Goal: Task Accomplishment & Management: Complete application form

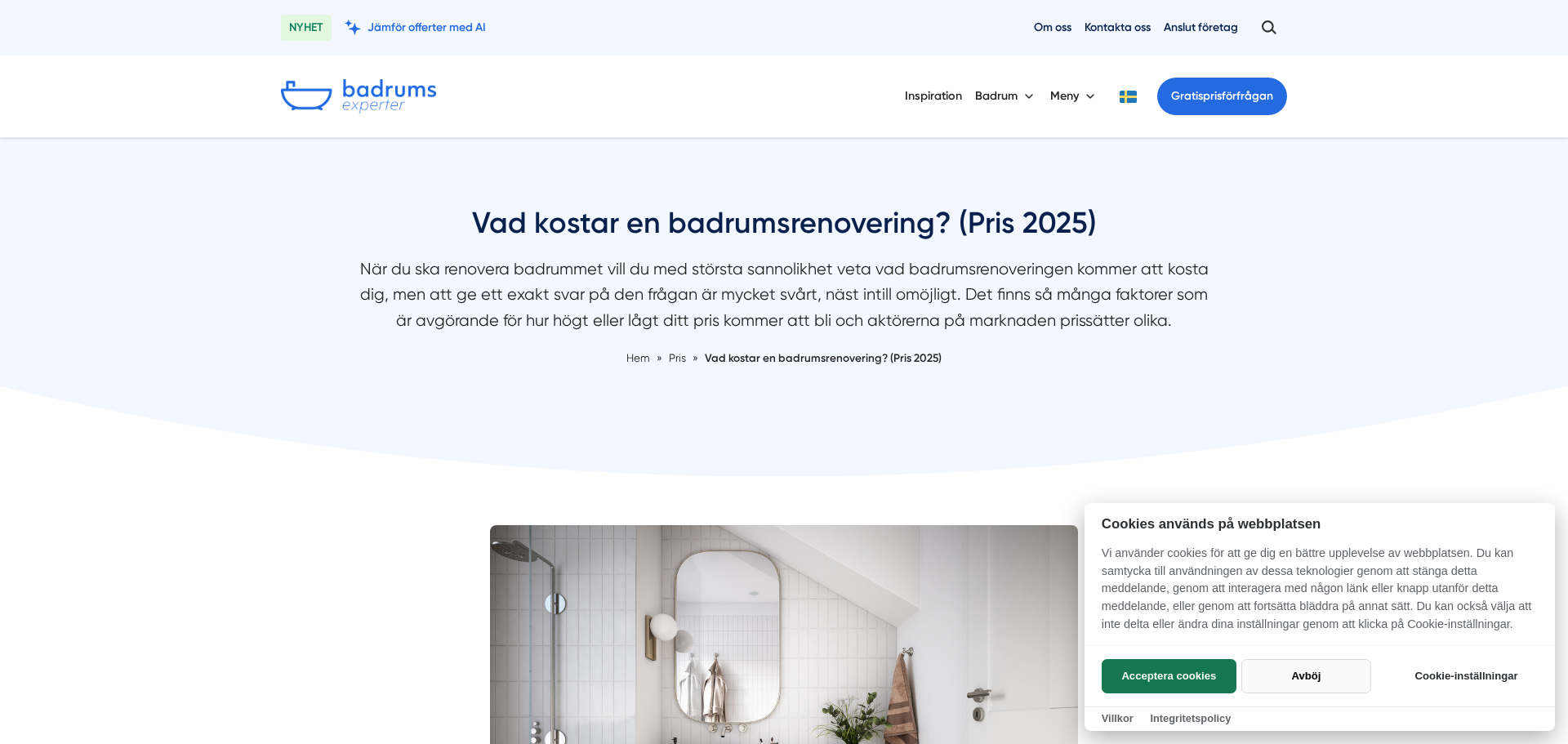
click at [1292, 676] on button "Avböj" at bounding box center [1306, 676] width 130 height 34
checkbox input "false"
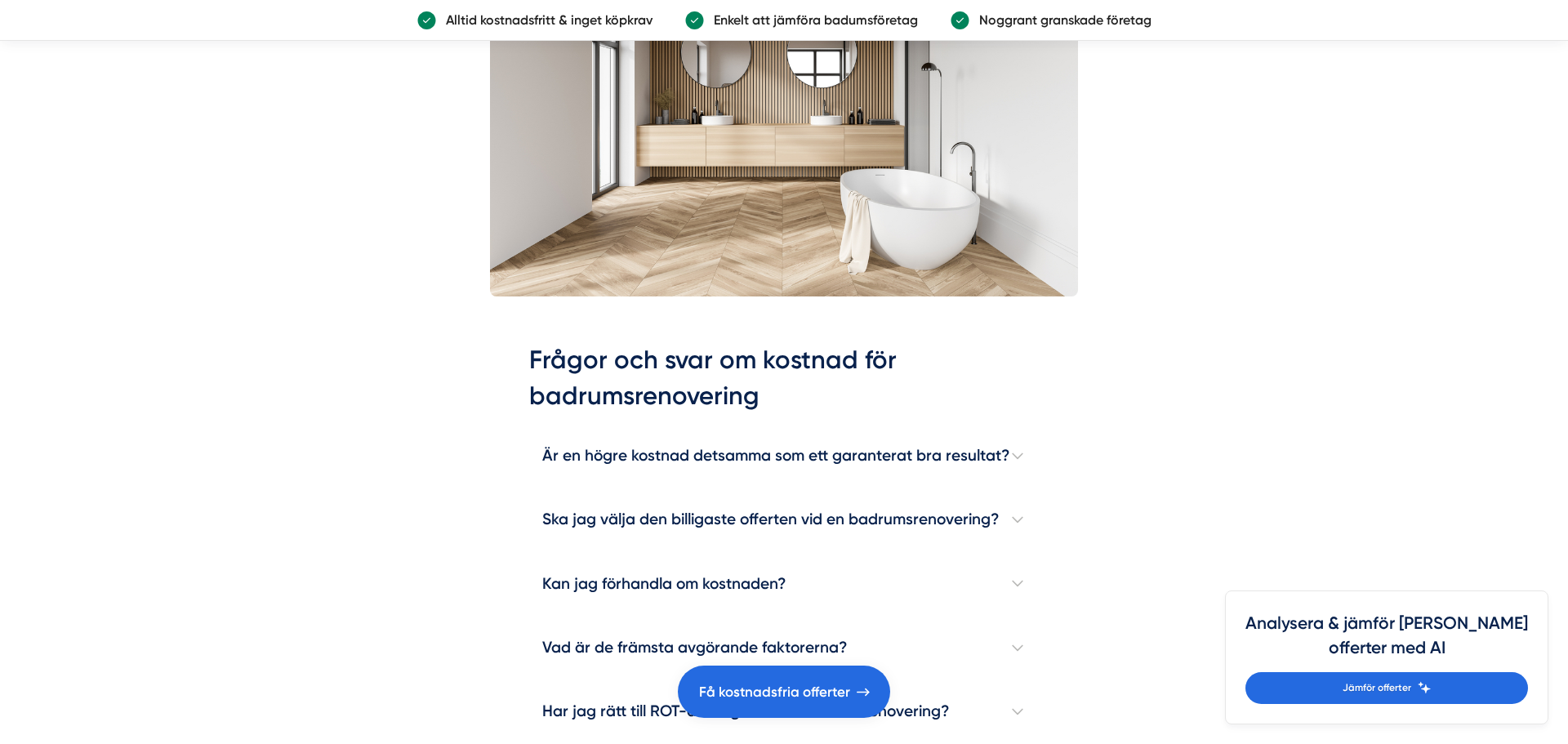
scroll to position [4481, 0]
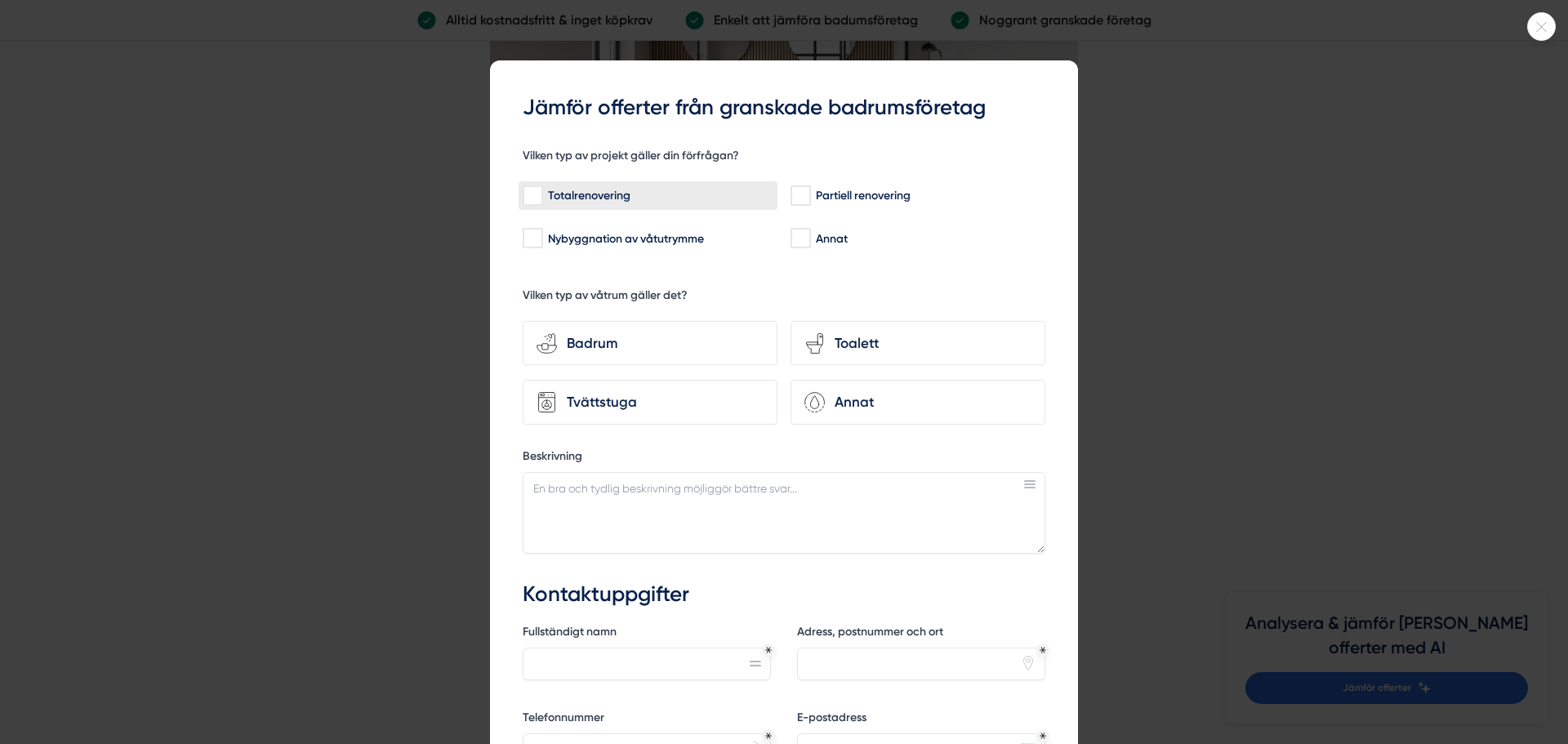
click at [530, 203] on input "Totalrenovering" at bounding box center [532, 196] width 19 height 16
checkbox input "true"
click at [720, 334] on div "Badrum" at bounding box center [660, 344] width 207 height 22
click at [0, 0] on input "bathroom-tub-towel Badrum" at bounding box center [0, 0] width 0 height 0
click at [885, 338] on div "Toalett" at bounding box center [929, 344] width 207 height 22
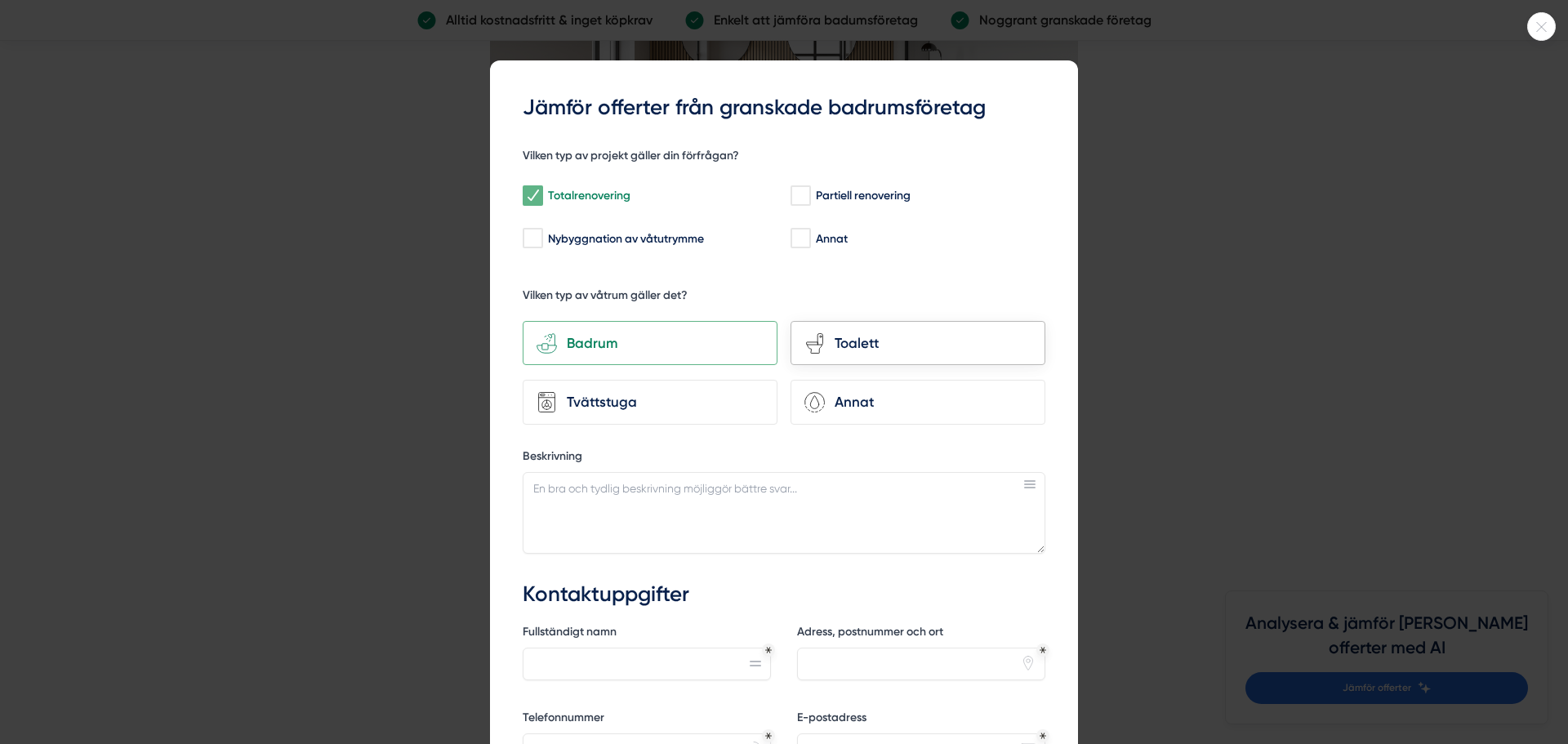
click at [0, 0] on input "toilet-seat Toalett" at bounding box center [0, 0] width 0 height 0
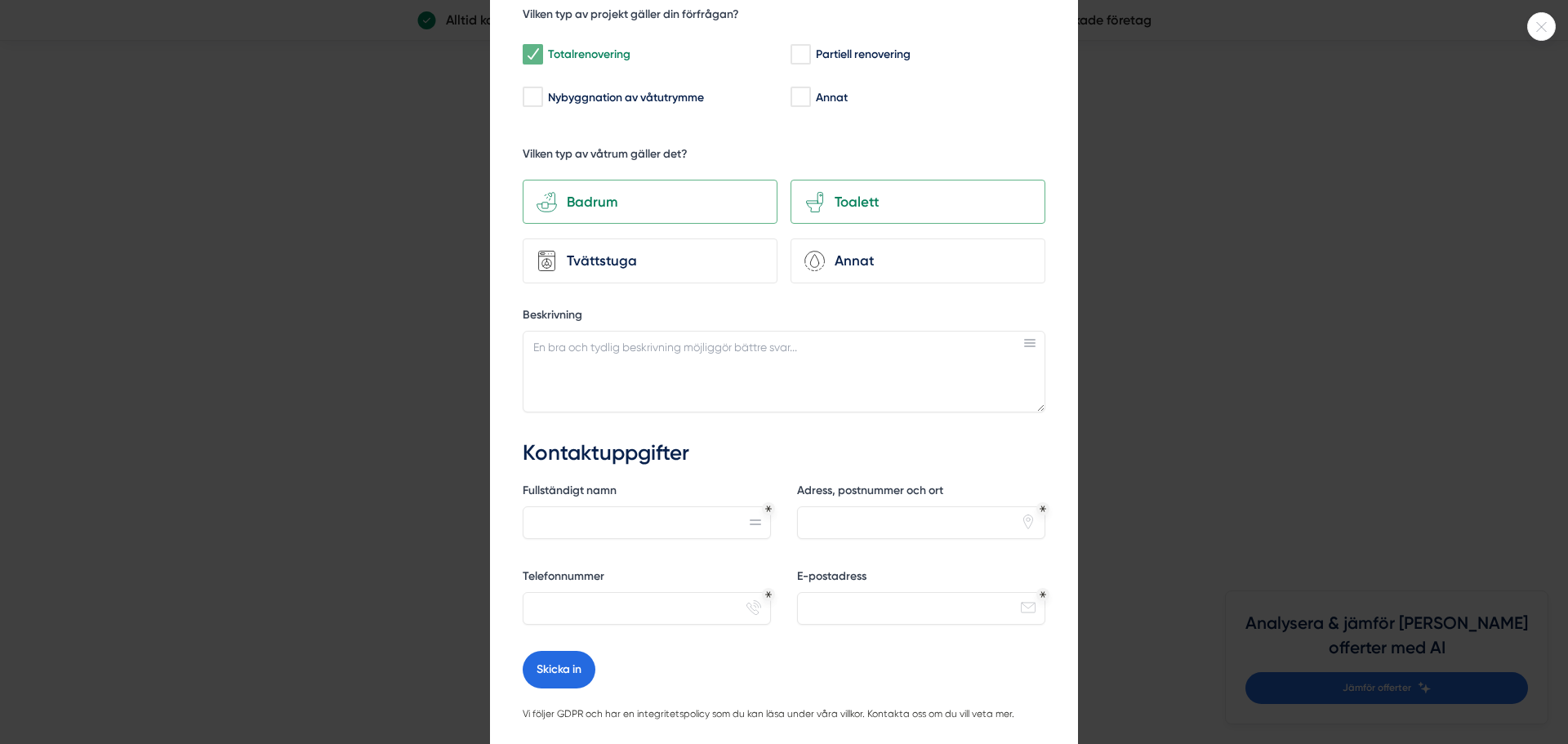
scroll to position [201, 0]
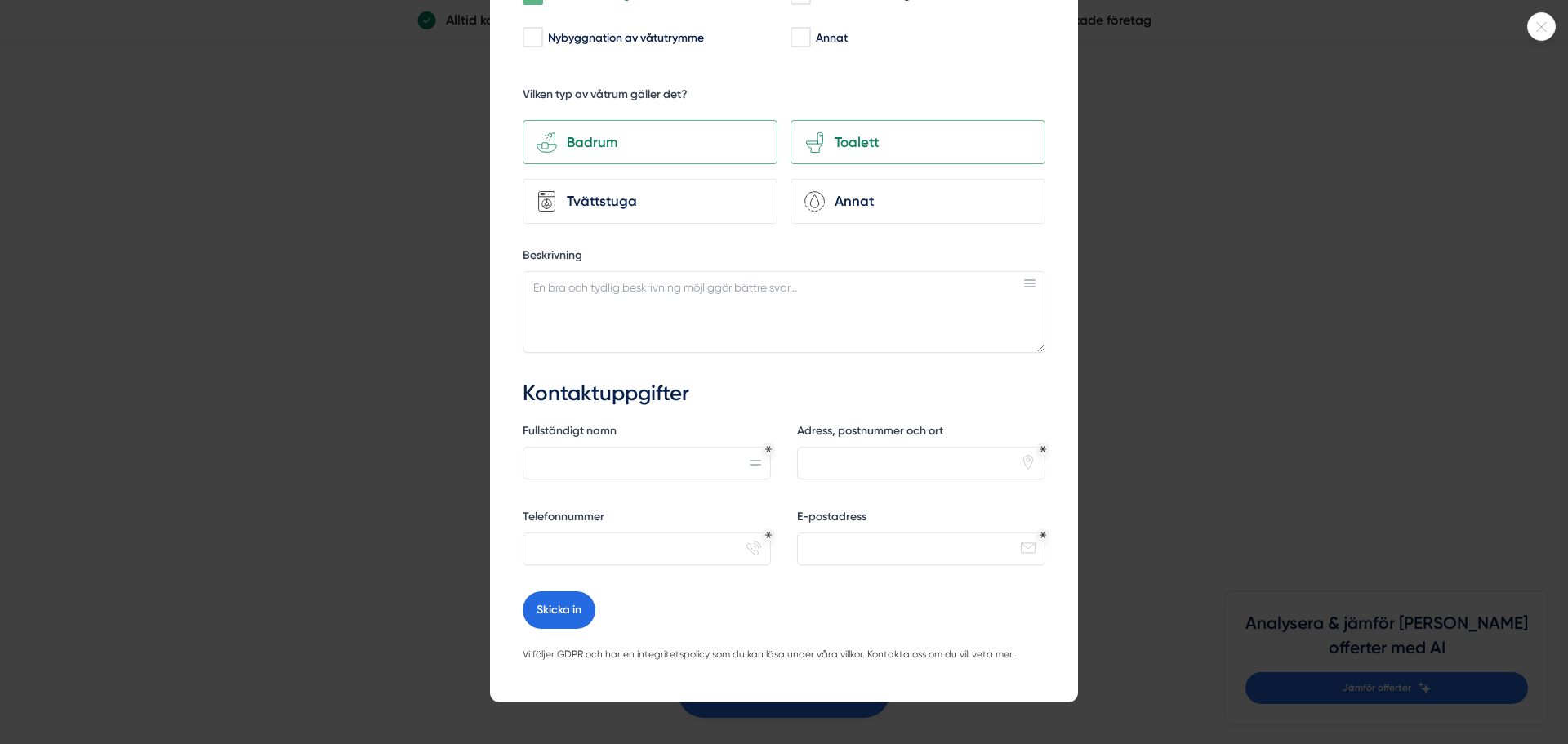
click at [384, 336] on div at bounding box center [784, 372] width 1568 height 744
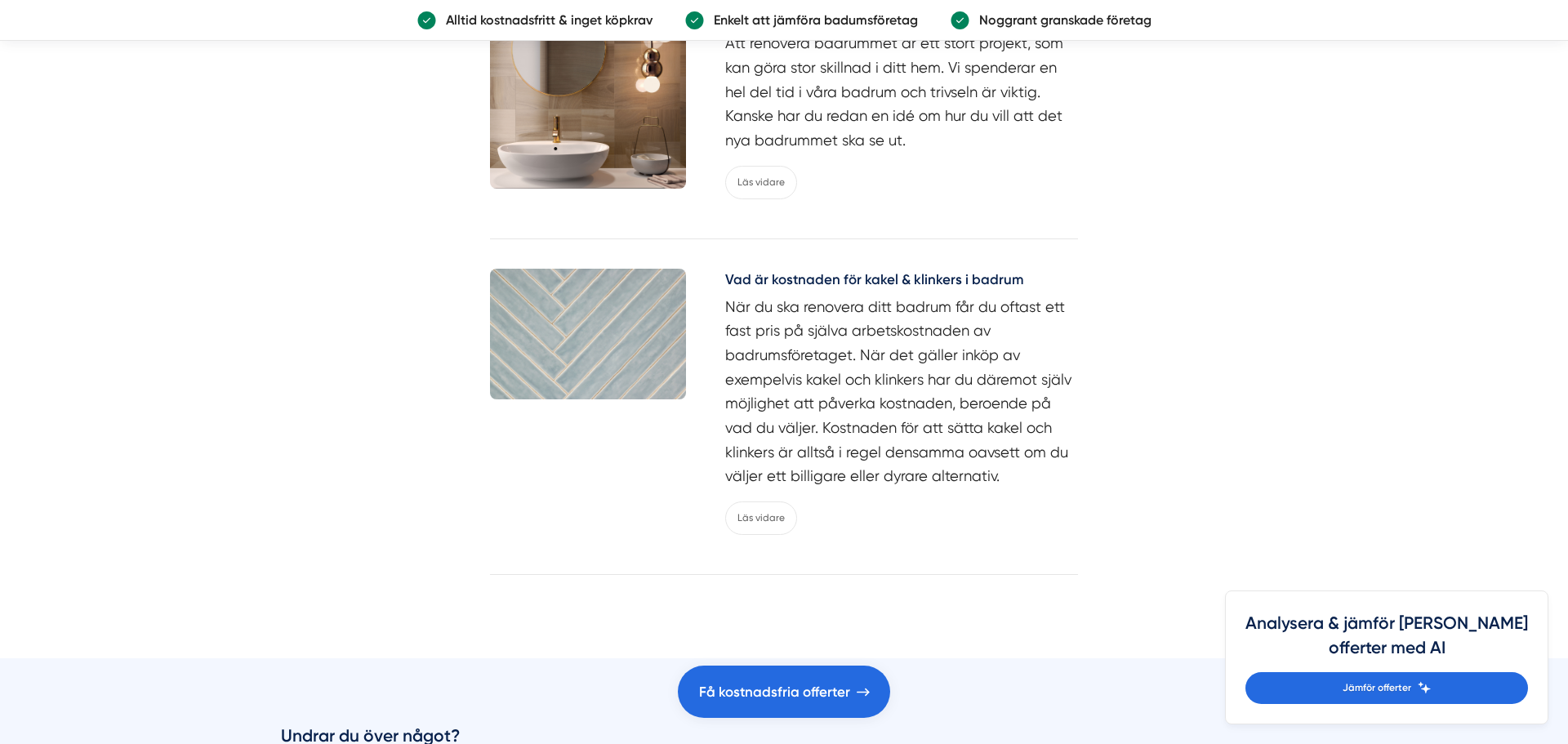
scroll to position [7792, 0]
